Goal: Navigation & Orientation: Find specific page/section

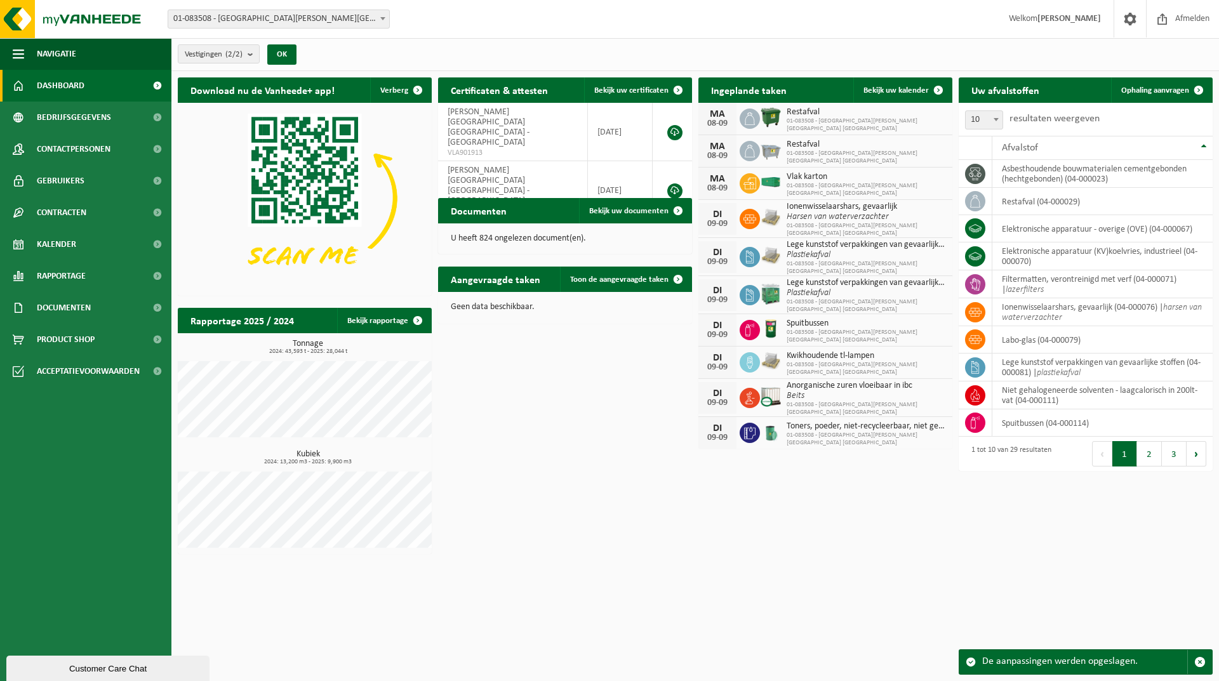
click at [821, 581] on html "Vestiging: 01-083508 - [GEOGRAPHIC_DATA][PERSON_NAME][GEOGRAPHIC_DATA] [GEOGRAP…" at bounding box center [609, 340] width 1219 height 681
click at [75, 143] on span "Contactpersonen" at bounding box center [74, 149] width 74 height 32
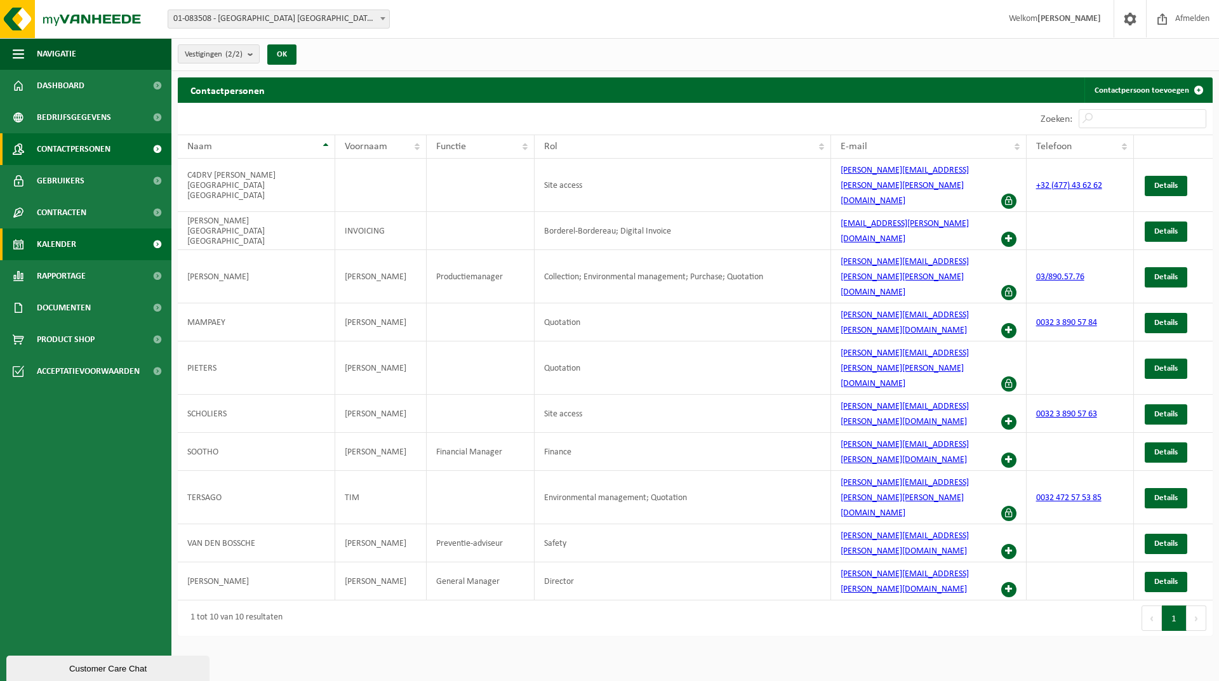
click at [67, 244] on span "Kalender" at bounding box center [56, 245] width 39 height 32
click at [154, 243] on span at bounding box center [157, 245] width 29 height 32
click at [48, 245] on span "Kalender" at bounding box center [56, 245] width 39 height 32
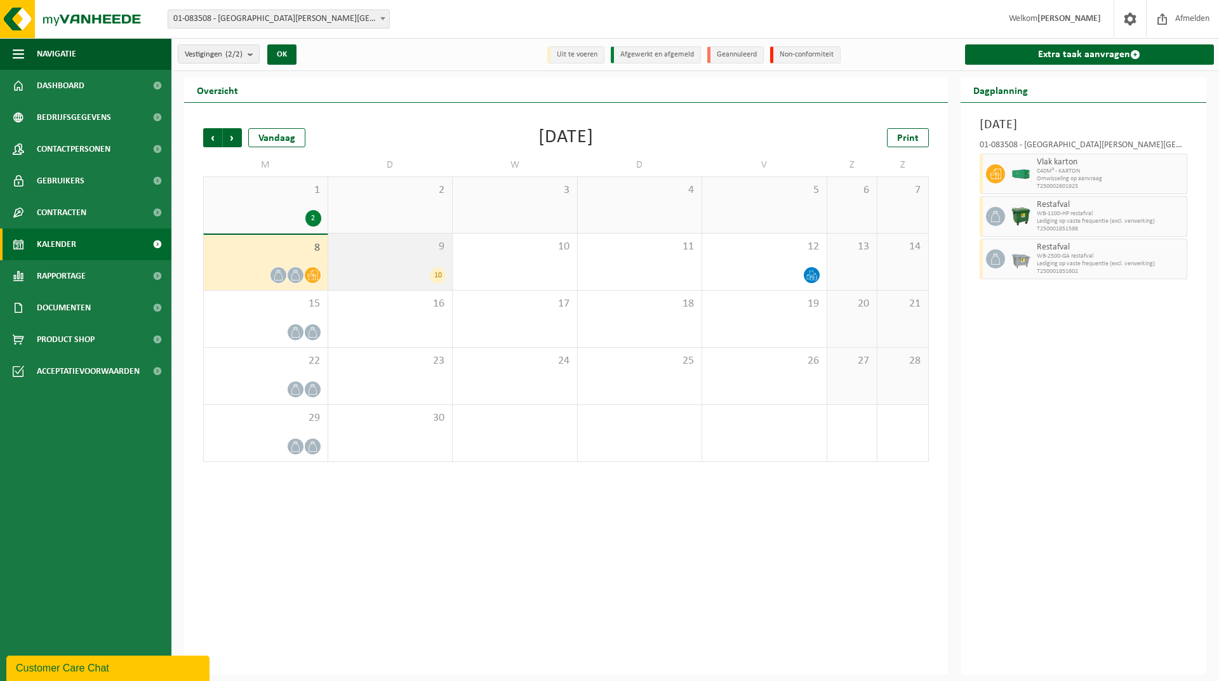
click at [435, 272] on div "10" at bounding box center [438, 275] width 16 height 17
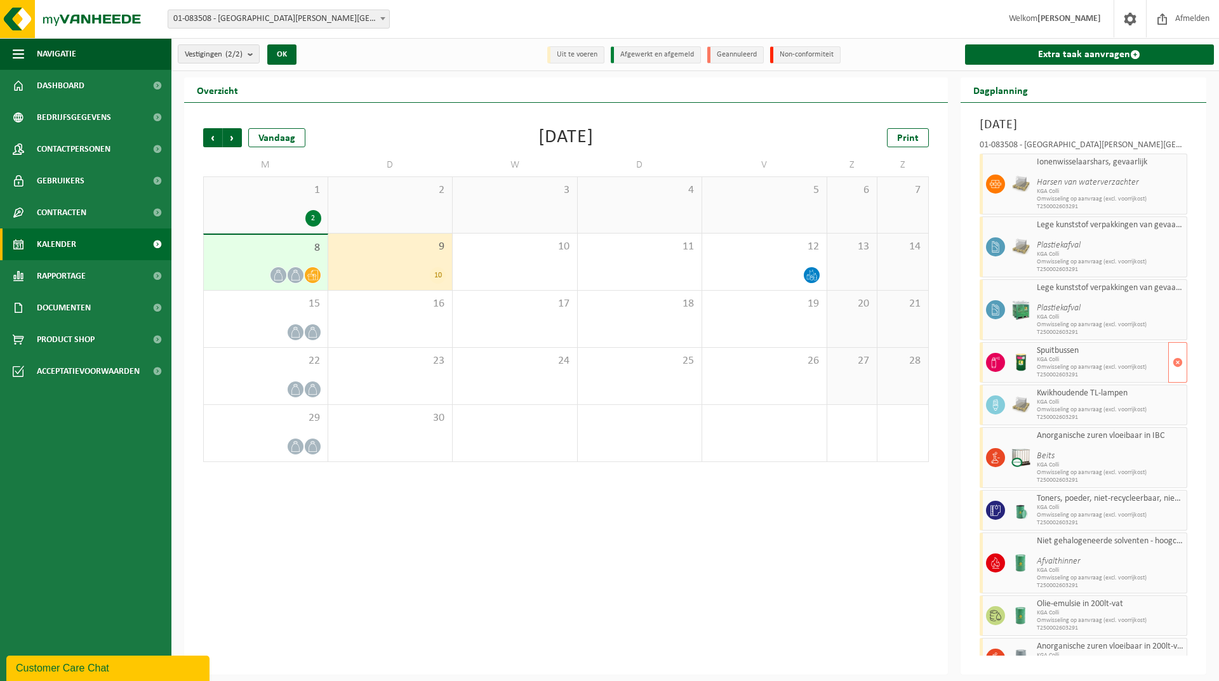
scroll to position [25, 0]
